Goal: Transaction & Acquisition: Download file/media

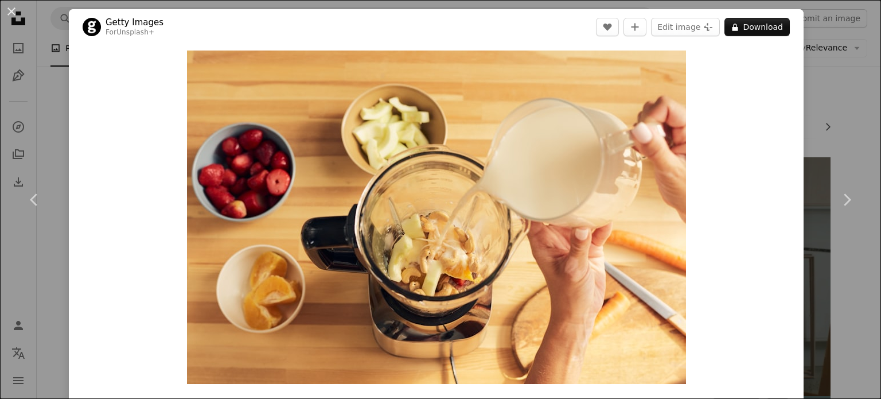
scroll to position [1234, 0]
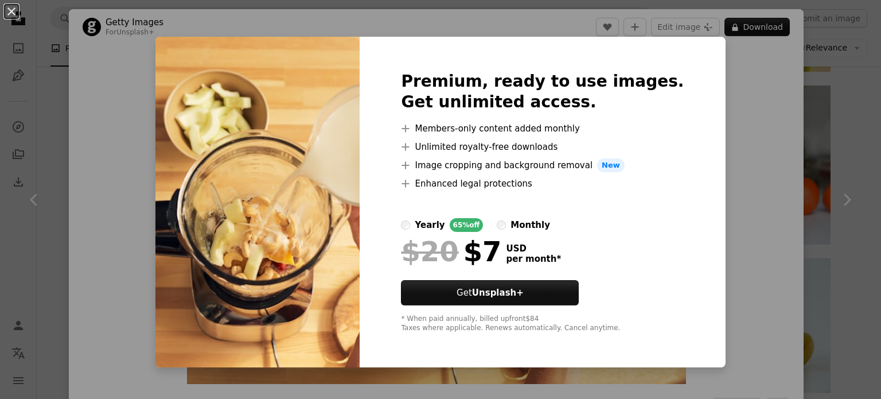
click at [742, 79] on div "An X shape Premium, ready to use images. Get unlimited access. A plus sign Memb…" at bounding box center [440, 199] width 881 height 399
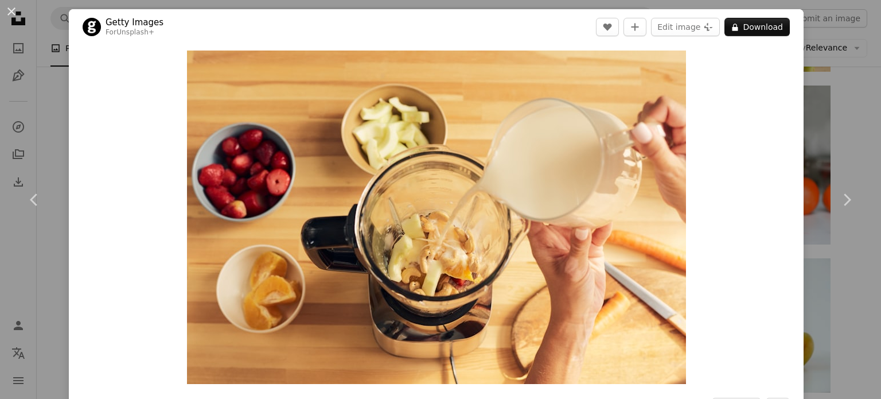
click at [830, 69] on div "An X shape Chevron left Chevron right Getty Images For Unsplash+ A heart A plus…" at bounding box center [440, 199] width 881 height 399
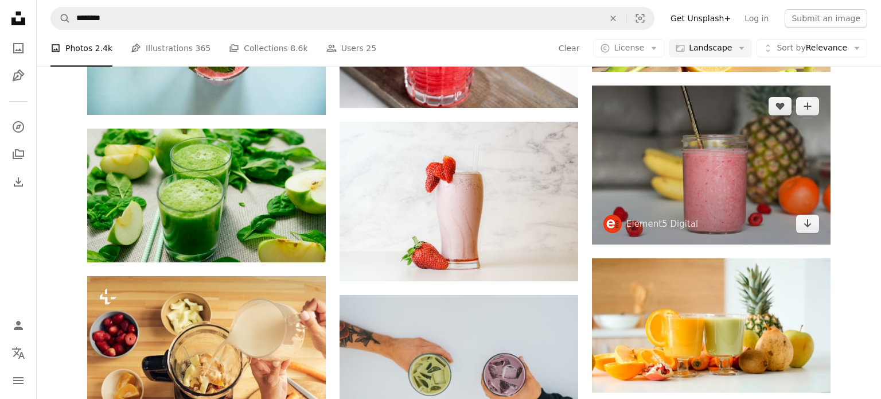
click at [725, 153] on img at bounding box center [711, 165] width 239 height 159
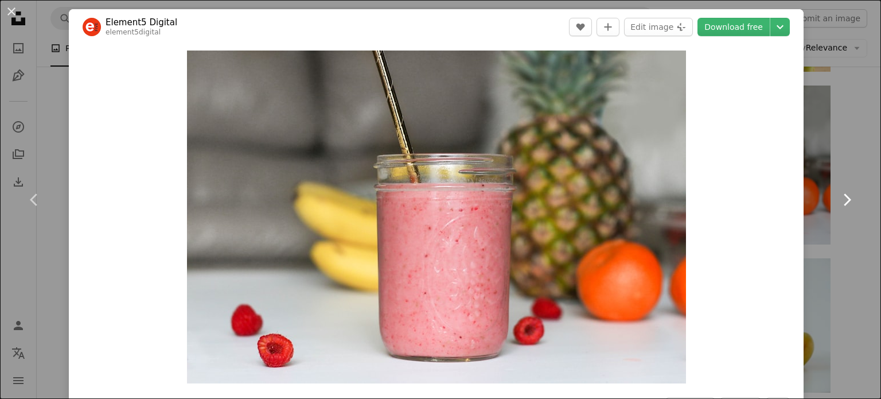
click at [849, 192] on icon "Chevron right" at bounding box center [847, 200] width 18 height 18
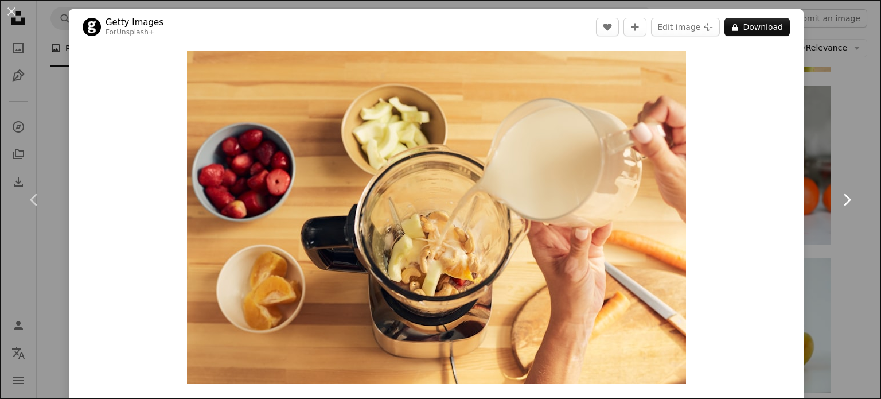
click at [849, 192] on icon "Chevron right" at bounding box center [847, 200] width 18 height 18
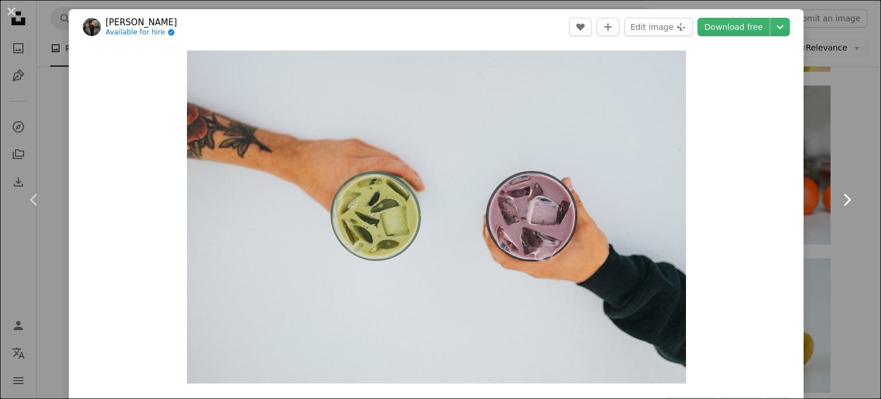
click at [849, 192] on icon "Chevron right" at bounding box center [847, 200] width 18 height 18
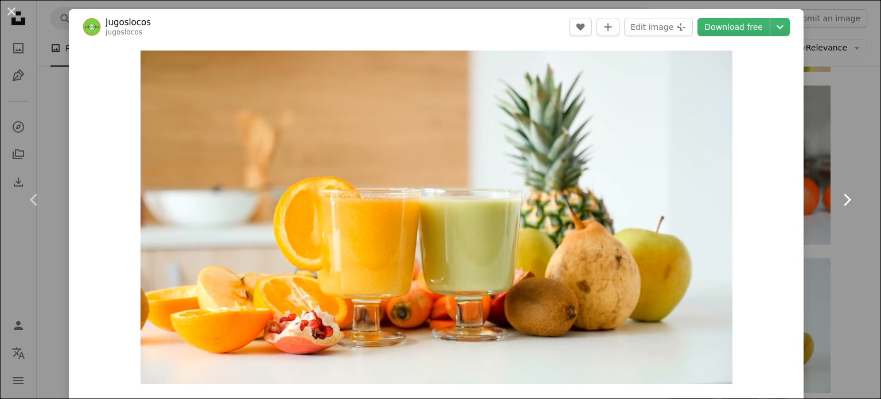
click at [846, 204] on icon at bounding box center [847, 199] width 7 height 12
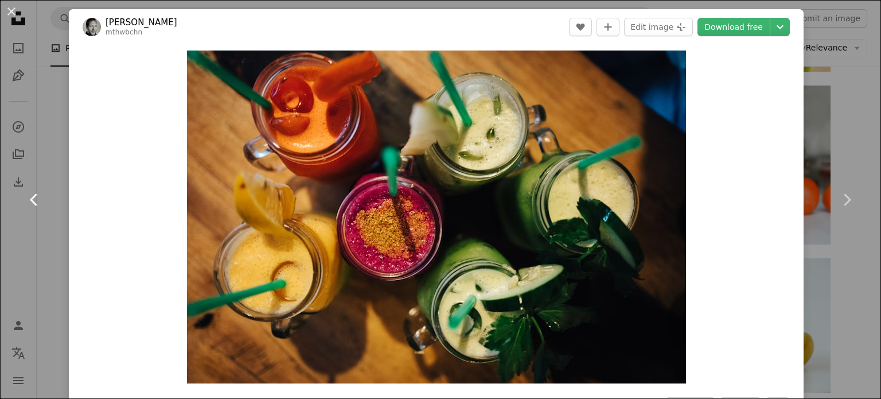
click at [33, 200] on icon at bounding box center [33, 199] width 7 height 12
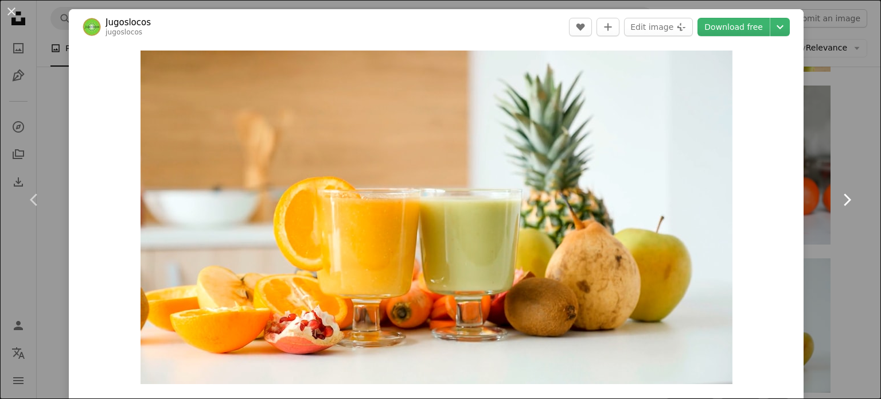
click at [854, 198] on icon "Chevron right" at bounding box center [847, 200] width 18 height 18
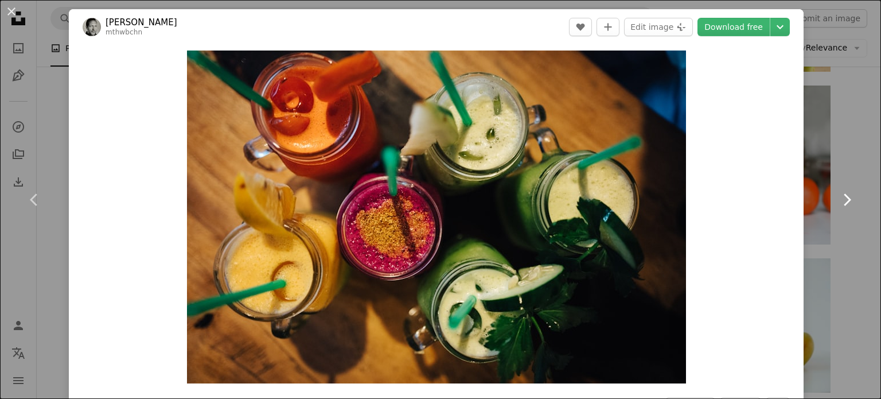
click at [854, 198] on icon "Chevron right" at bounding box center [847, 200] width 18 height 18
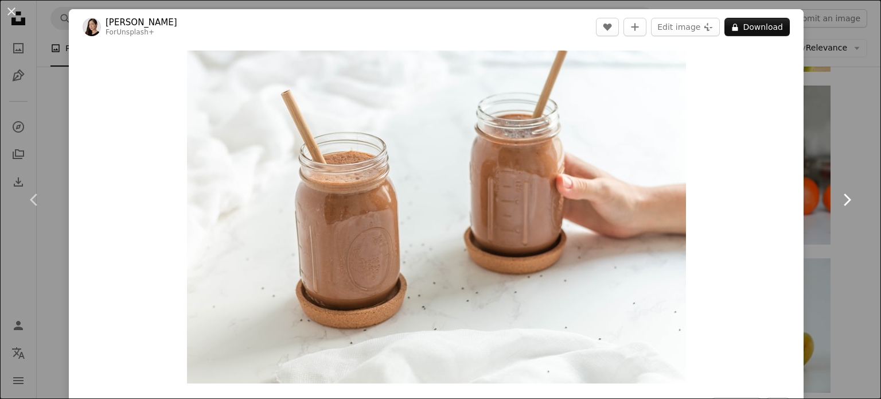
click at [854, 198] on icon "Chevron right" at bounding box center [847, 200] width 18 height 18
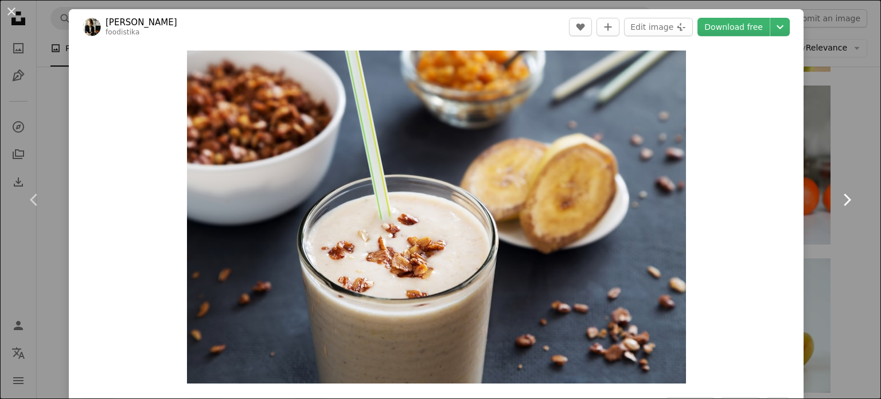
click at [854, 198] on icon "Chevron right" at bounding box center [847, 200] width 18 height 18
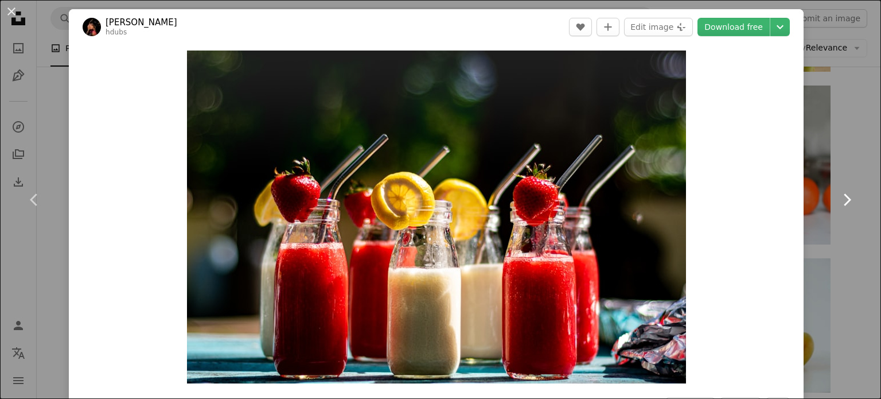
click at [848, 195] on icon "Chevron right" at bounding box center [847, 200] width 18 height 18
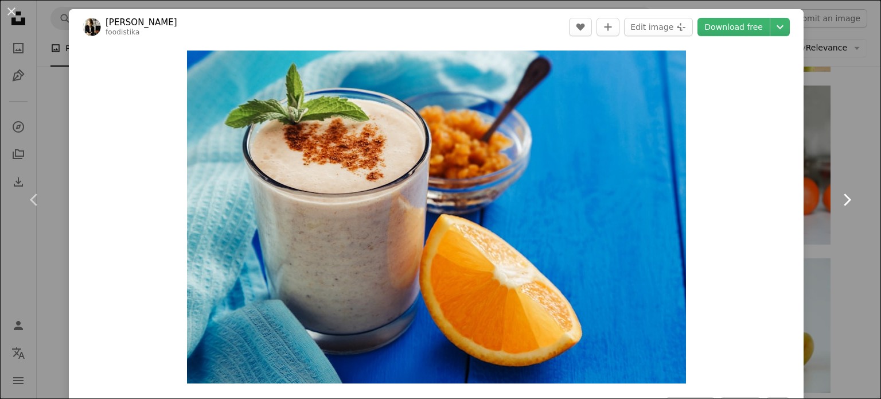
click at [848, 195] on icon "Chevron right" at bounding box center [847, 200] width 18 height 18
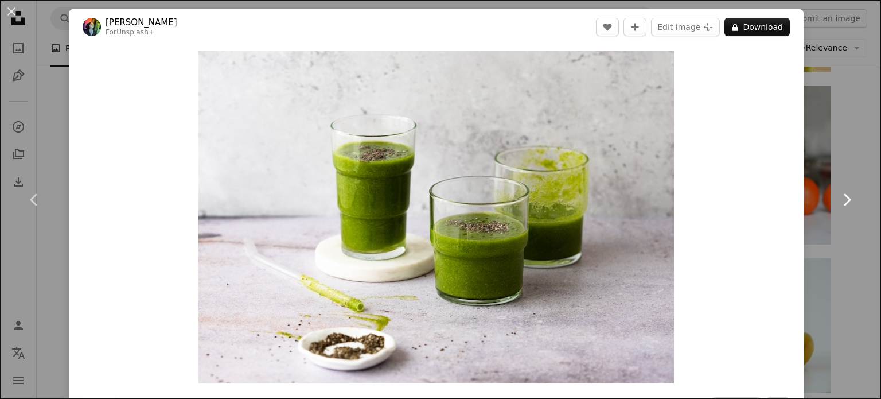
click at [848, 195] on icon "Chevron right" at bounding box center [847, 200] width 18 height 18
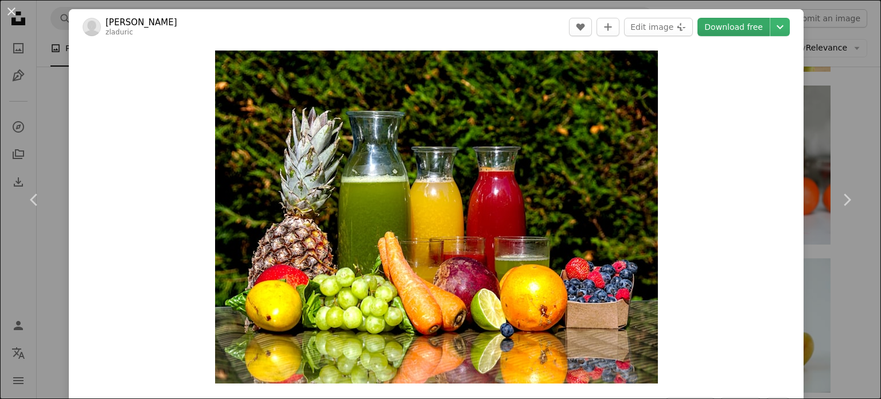
click at [742, 25] on link "Download free" at bounding box center [734, 27] width 72 height 18
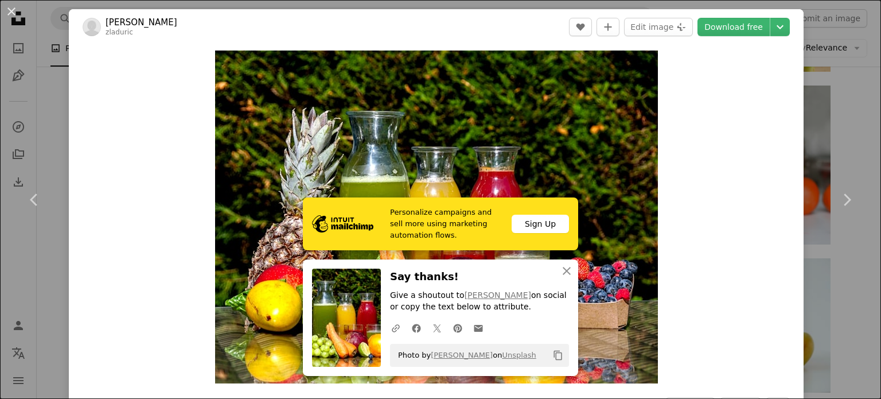
click at [836, 104] on div "An X shape Chevron left Chevron right [PERSON_NAME] zladuric A heart A plus sig…" at bounding box center [440, 199] width 881 height 399
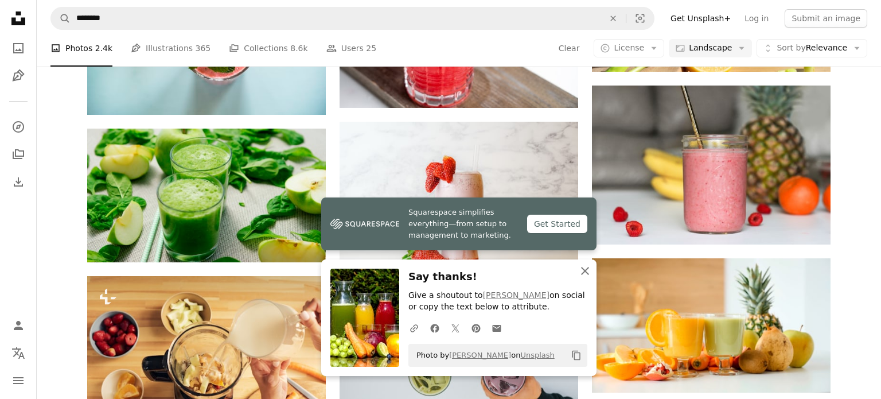
click at [582, 270] on icon "An X shape" at bounding box center [585, 271] width 14 height 14
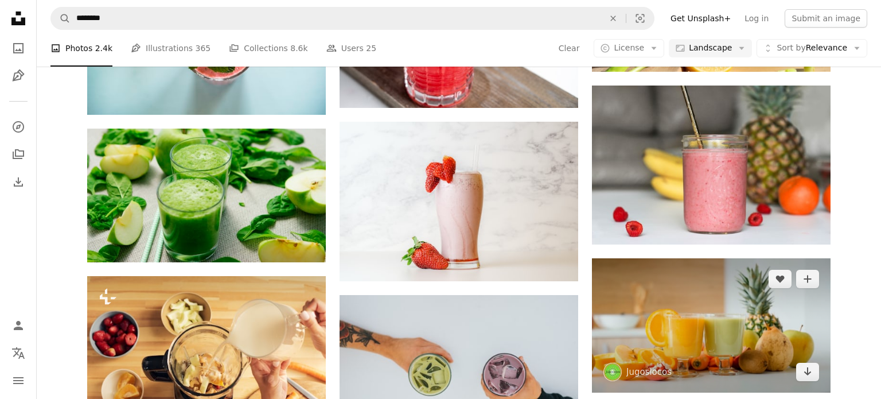
click at [686, 352] on img at bounding box center [711, 325] width 239 height 134
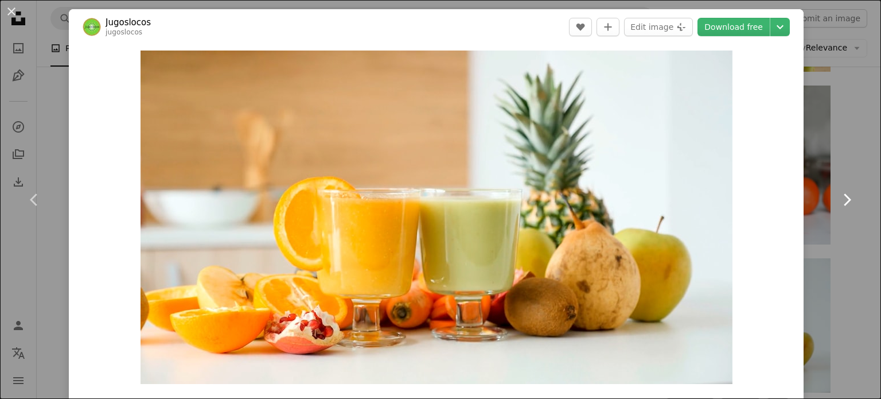
click at [850, 204] on icon "Chevron right" at bounding box center [847, 200] width 18 height 18
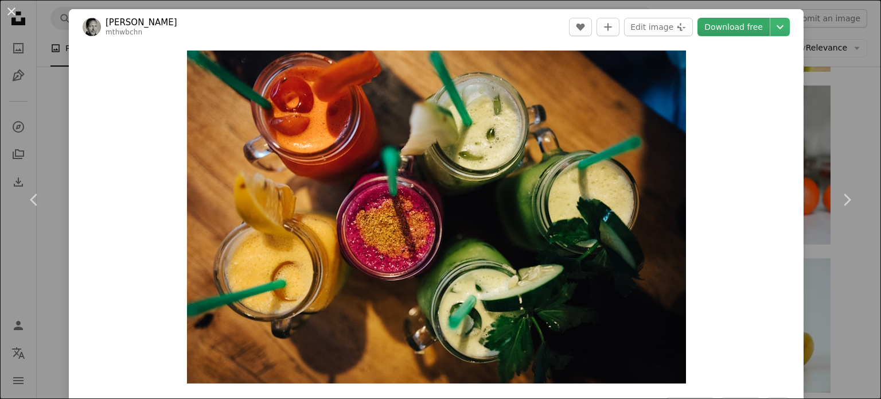
click at [737, 31] on link "Download free" at bounding box center [734, 27] width 72 height 18
